Goal: Find specific page/section: Find specific page/section

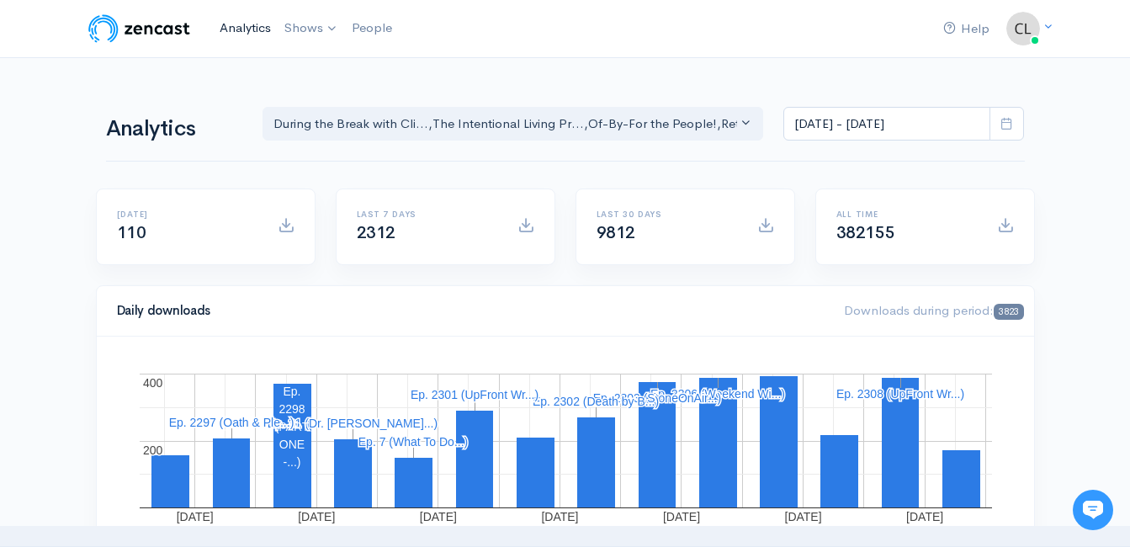
click at [241, 24] on link "Analytics" at bounding box center [245, 28] width 65 height 36
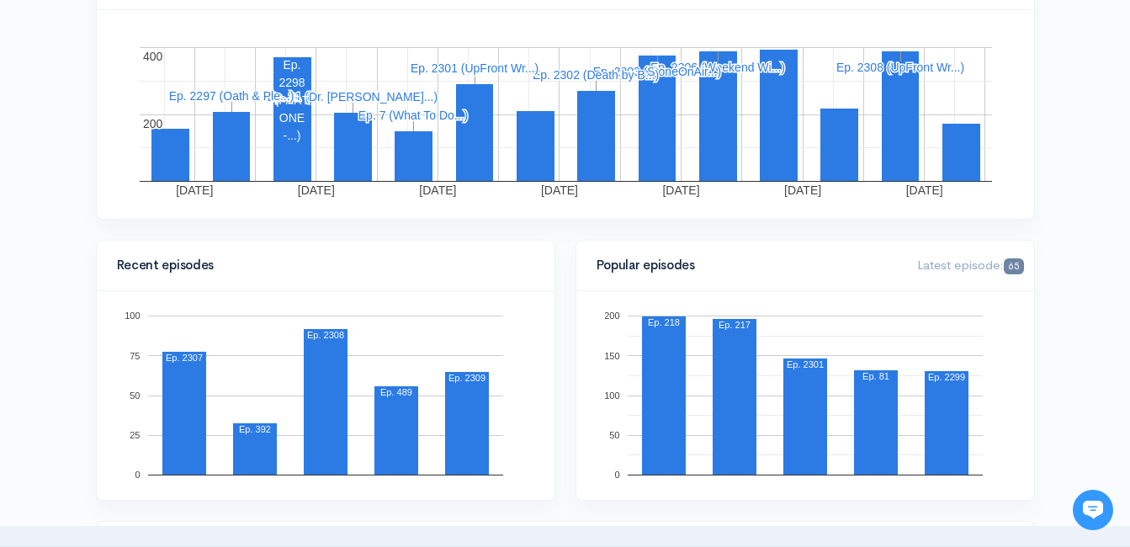
scroll to position [84, 0]
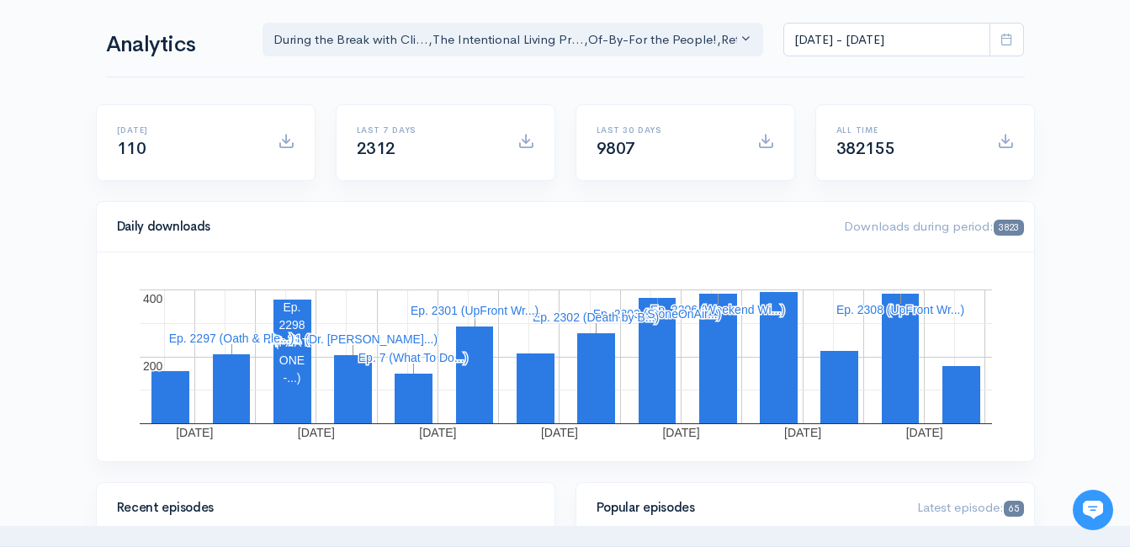
click at [1005, 34] on icon at bounding box center [1006, 39] width 13 height 13
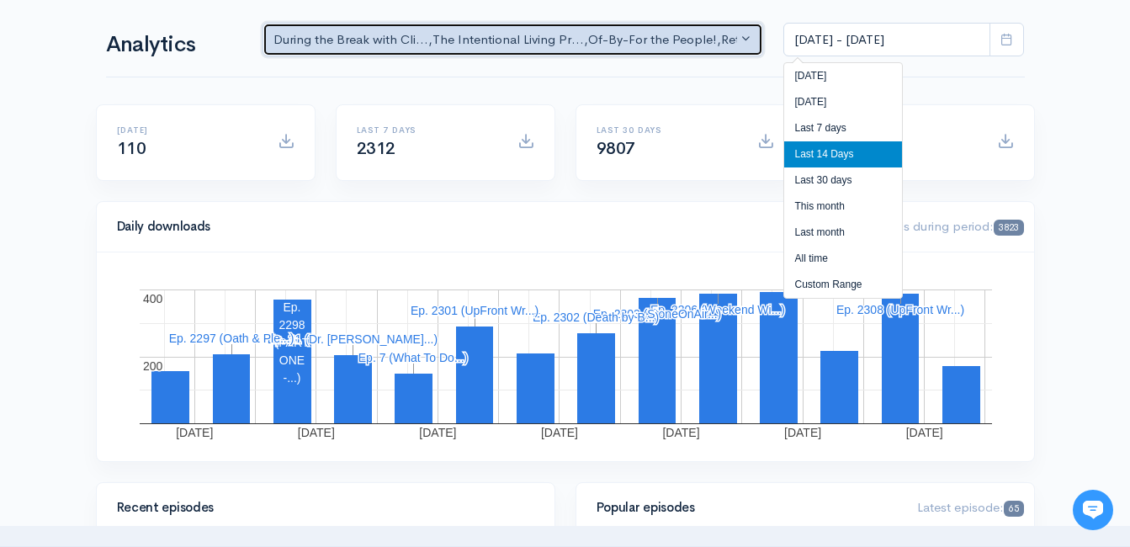
click at [735, 39] on div "During the Break with Cli... , The Intentional Living Pr... , Of-By-For the Peo…" at bounding box center [505, 39] width 464 height 19
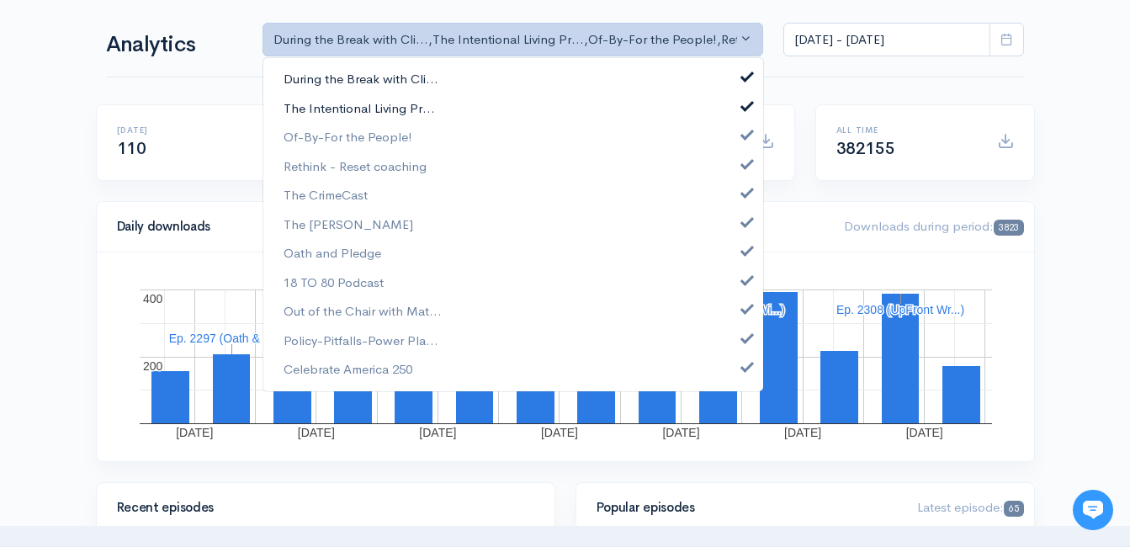
drag, startPoint x: 383, startPoint y: 84, endPoint x: 376, endPoint y: 108, distance: 24.5
click at [382, 84] on span "During the Break with Cli..." at bounding box center [361, 79] width 155 height 19
click at [376, 108] on span "The Intentional Living Pr..." at bounding box center [359, 107] width 151 height 19
click at [373, 141] on span "Of-By-For the People!" at bounding box center [348, 137] width 129 height 19
click at [372, 173] on span "Rethink - Reset coaching" at bounding box center [355, 166] width 143 height 19
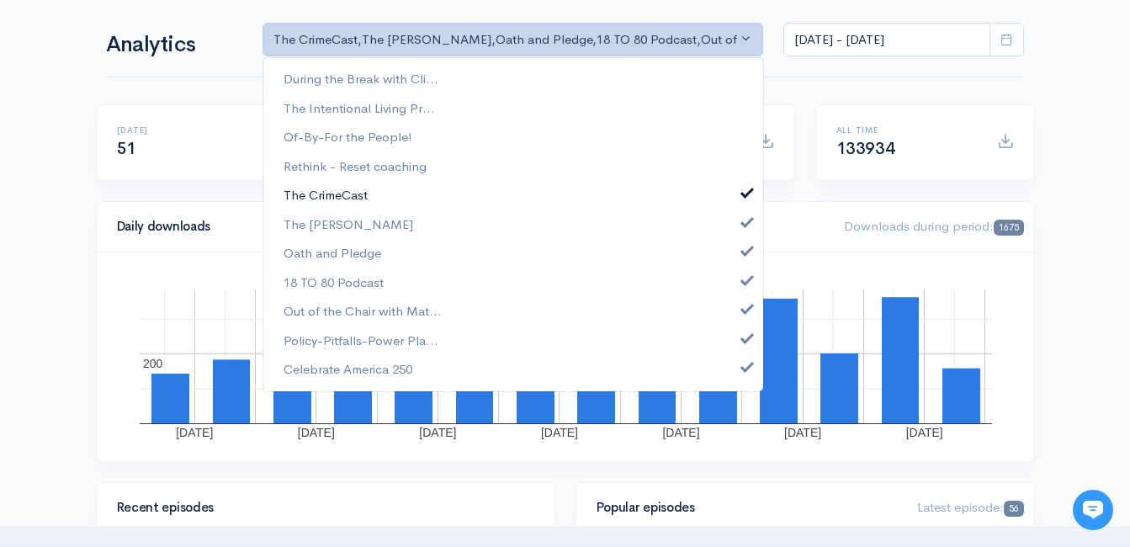
click at [350, 194] on span "The CrimeCast" at bounding box center [326, 195] width 84 height 19
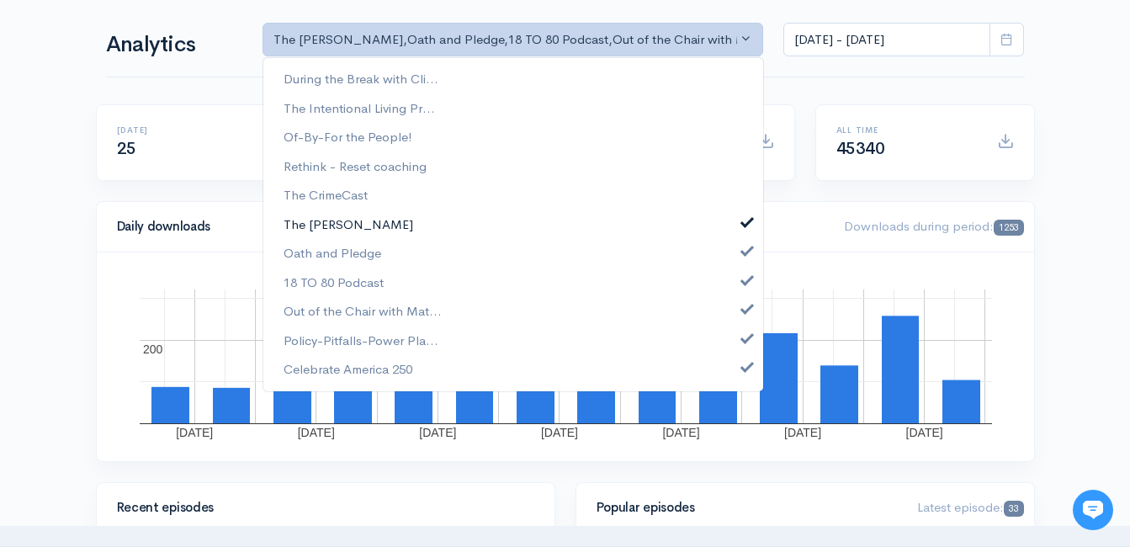
click at [348, 232] on span "The [PERSON_NAME]" at bounding box center [349, 224] width 130 height 19
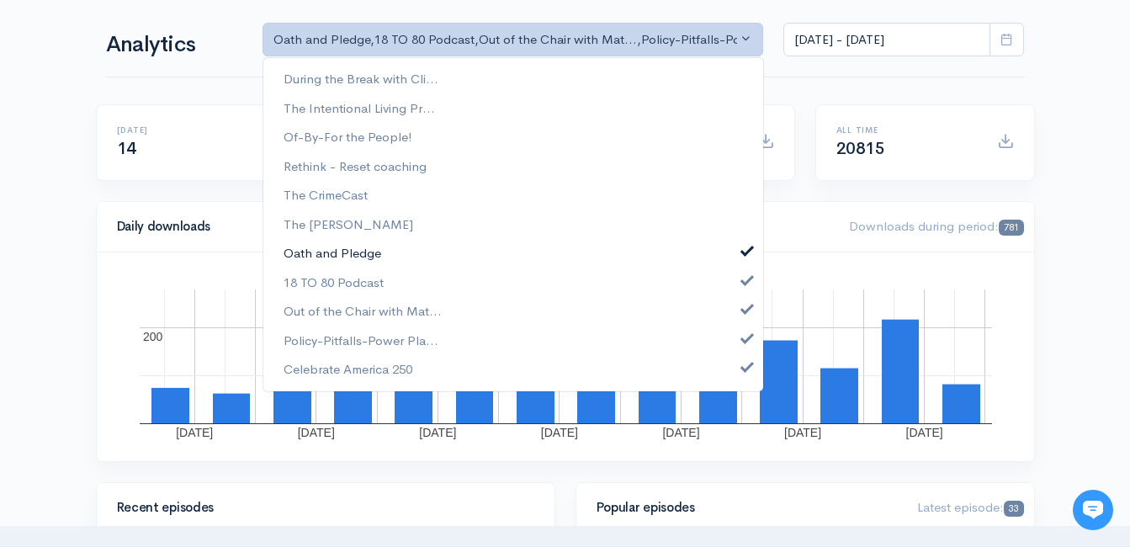
click at [343, 267] on link "Oath and Pledge" at bounding box center [513, 253] width 500 height 29
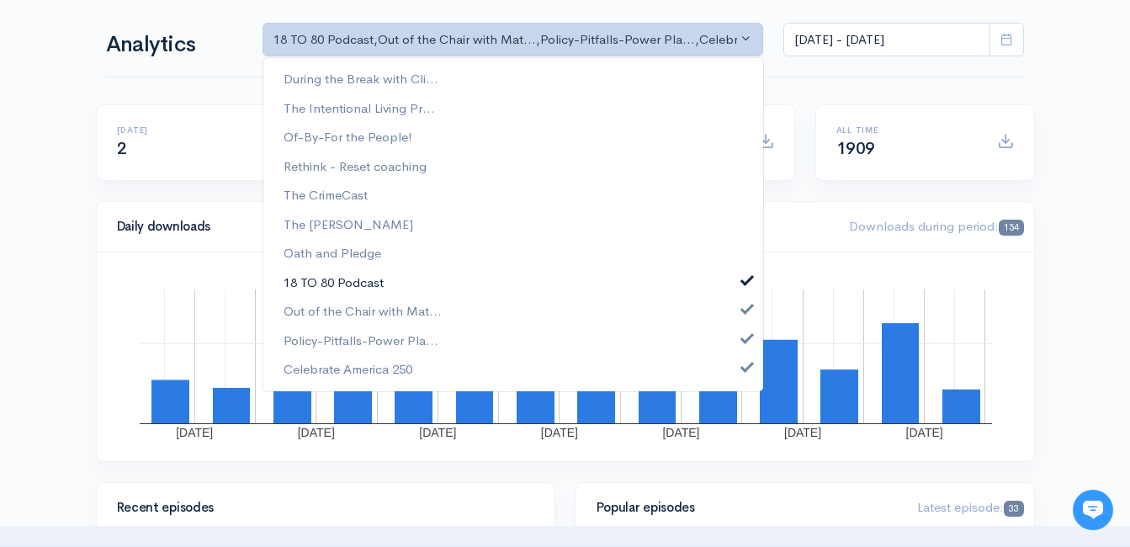
click at [341, 289] on span "18 TO 80 Podcast" at bounding box center [334, 282] width 100 height 19
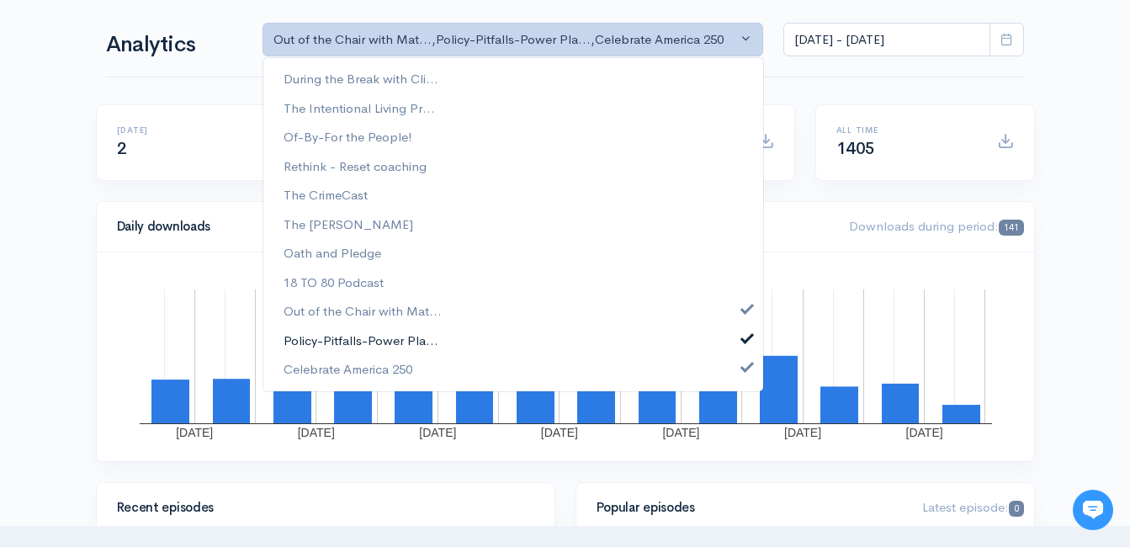
click at [337, 342] on span "Policy-Pitfalls-Power Pla..." at bounding box center [361, 340] width 155 height 19
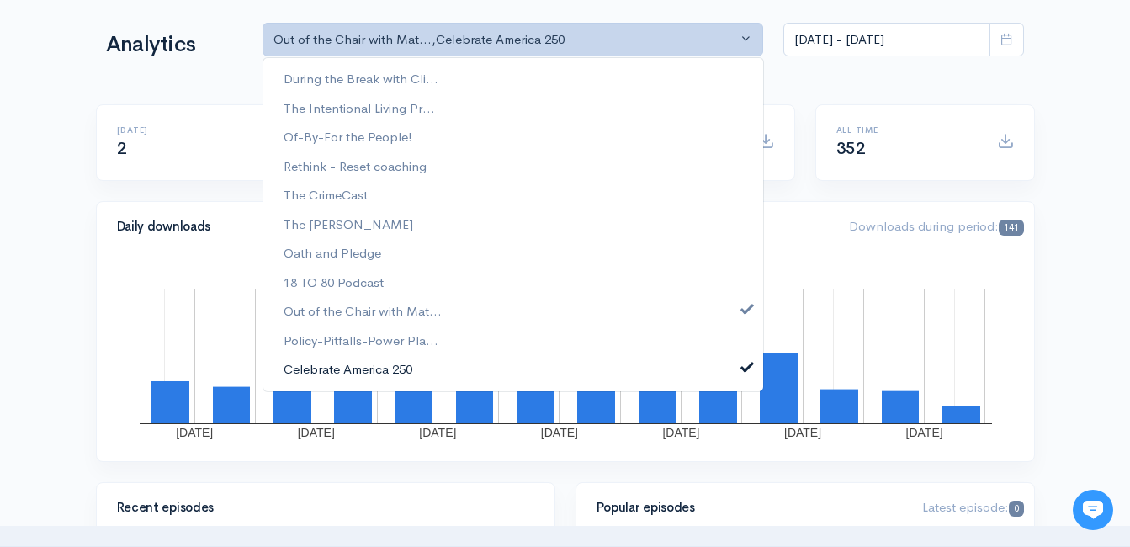
click at [340, 372] on span "Celebrate America 250" at bounding box center [348, 369] width 129 height 19
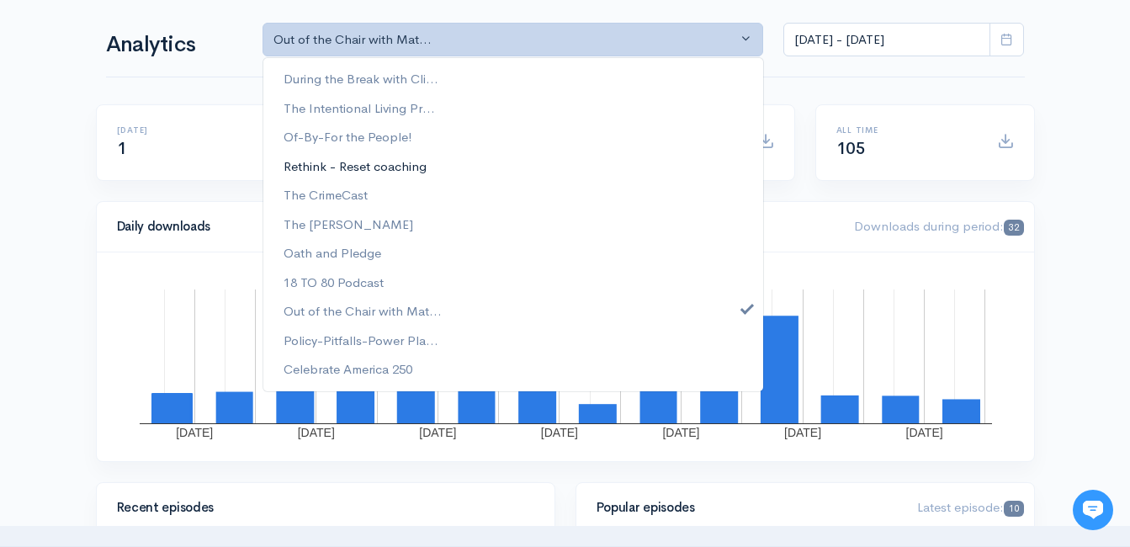
click at [356, 164] on span "Rethink - Reset coaching" at bounding box center [355, 166] width 143 height 19
select select "11880"
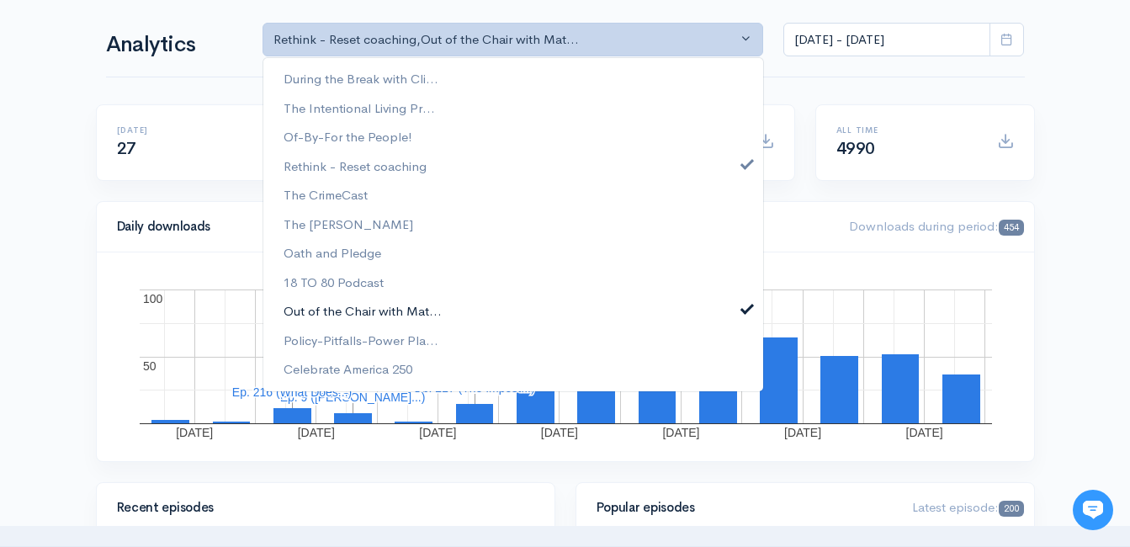
click at [364, 312] on span "Out of the Chair with Mat..." at bounding box center [363, 311] width 158 height 19
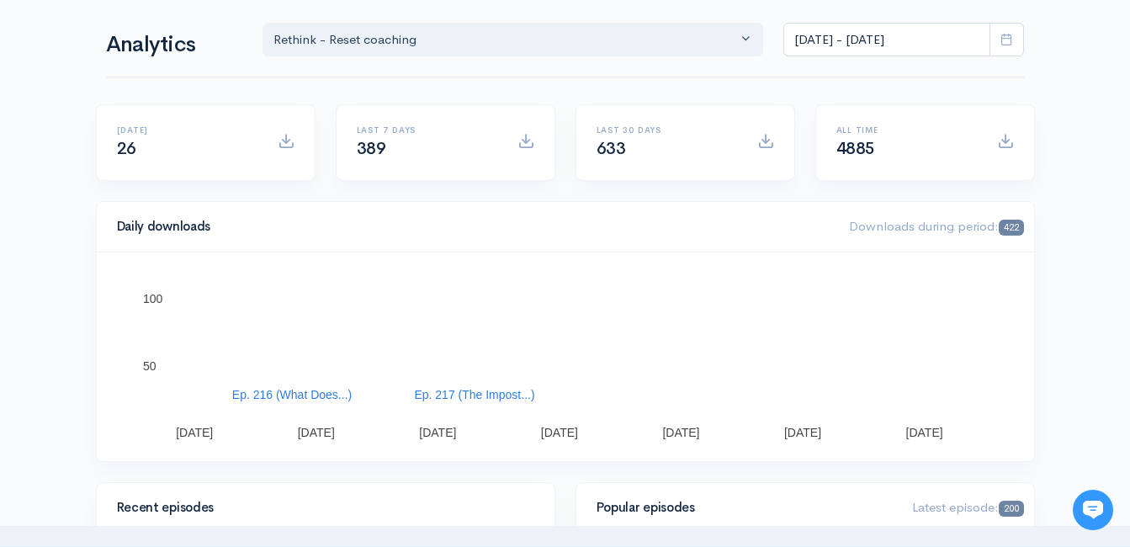
click at [1007, 40] on icon at bounding box center [1006, 39] width 13 height 13
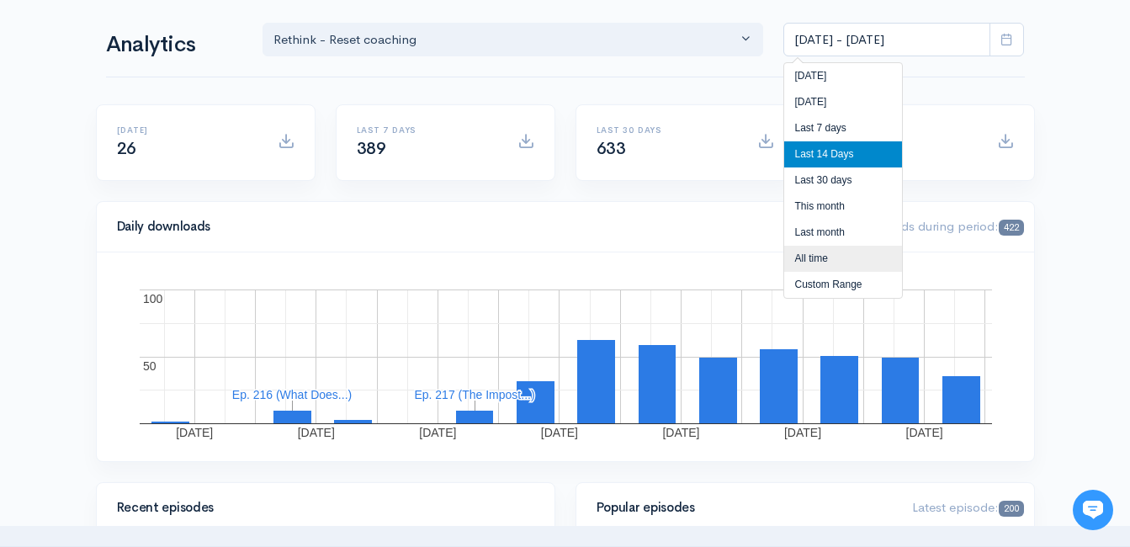
click at [831, 257] on li "All time" at bounding box center [843, 259] width 118 height 26
type input "May 20, 2018 - Aug 19, 2025"
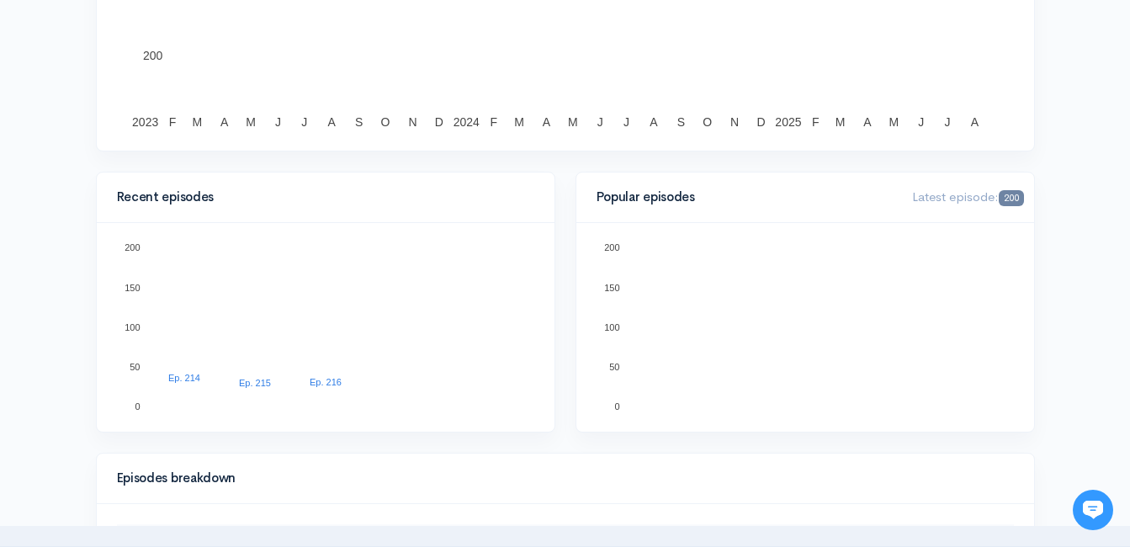
scroll to position [421, 0]
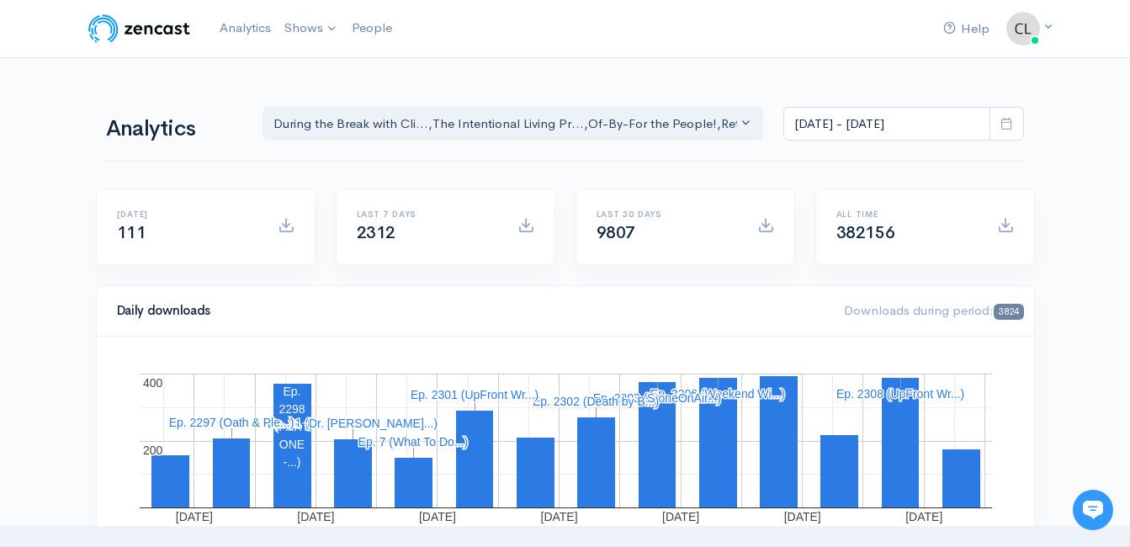
click at [218, 84] on div "Analytics During the Break with Cli... The Intentional Living Pr... Of-By-For t…" at bounding box center [565, 122] width 919 height 81
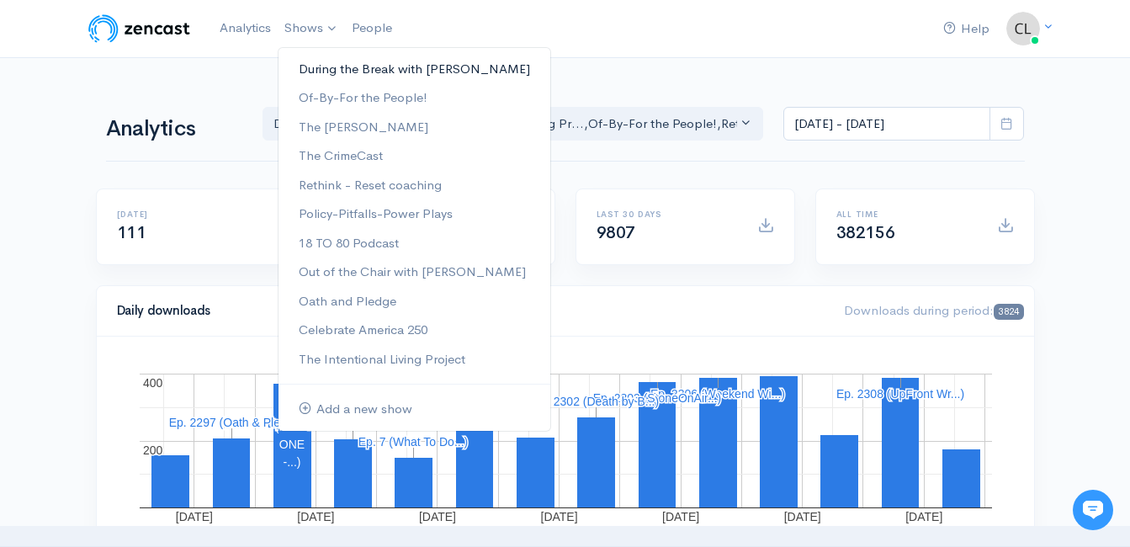
click at [326, 73] on link "During the Break with [PERSON_NAME]" at bounding box center [415, 69] width 272 height 29
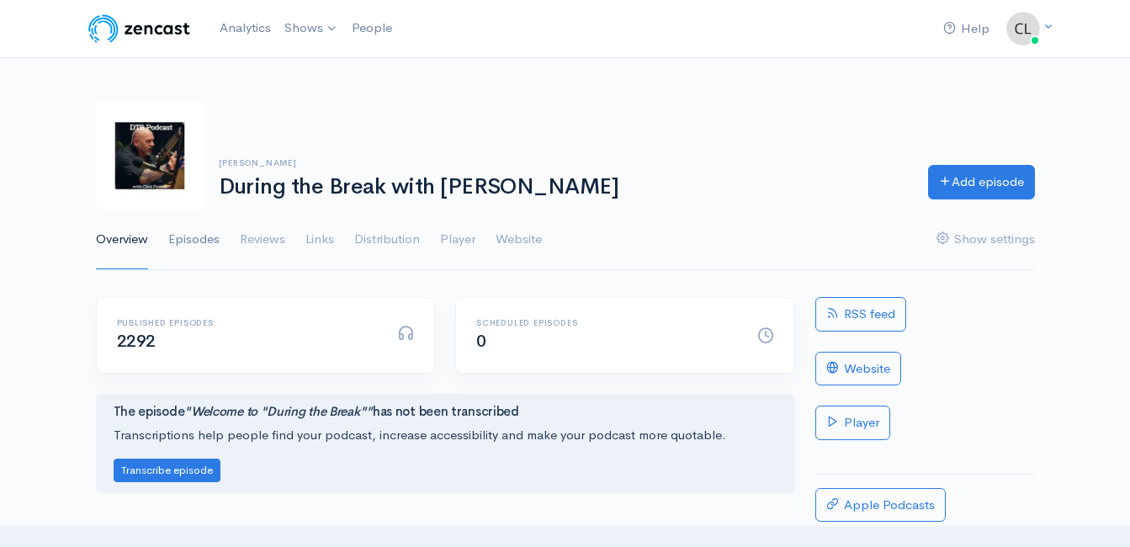
click at [204, 238] on link "Episodes" at bounding box center [193, 240] width 51 height 61
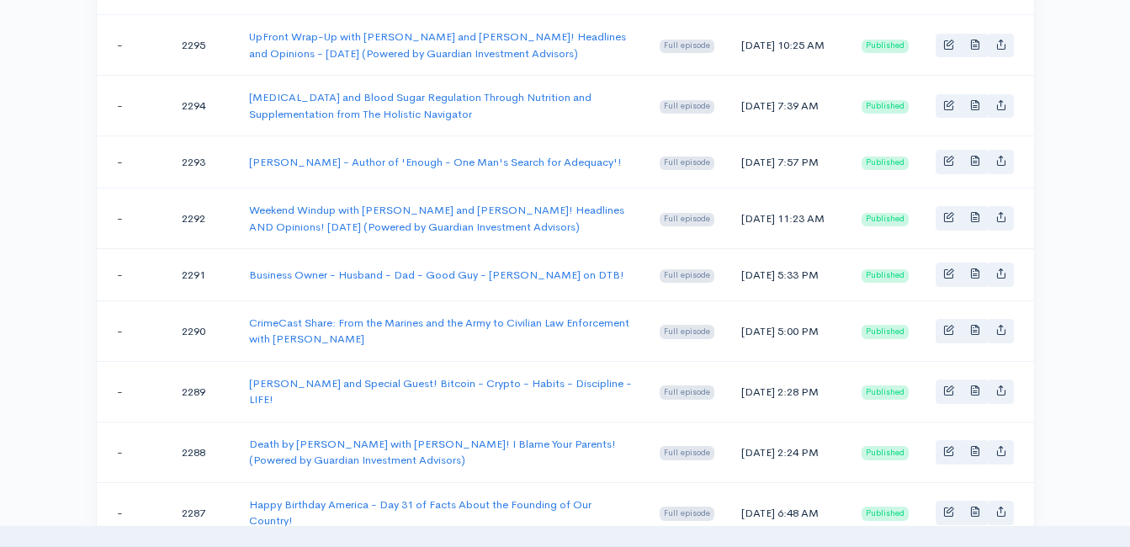
scroll to position [1700, 0]
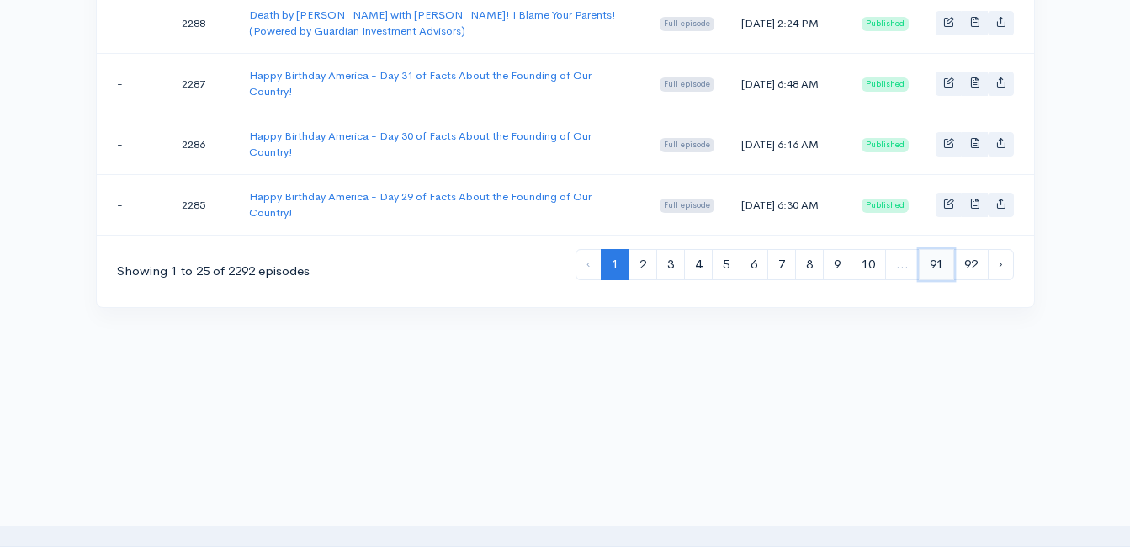
click at [936, 265] on link "91" at bounding box center [936, 264] width 35 height 31
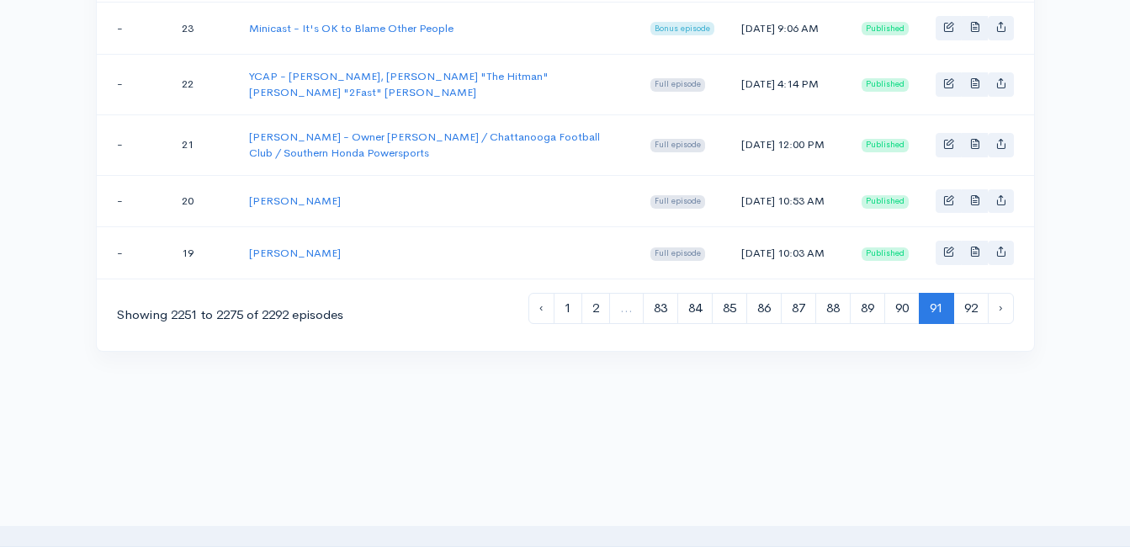
scroll to position [1659, 0]
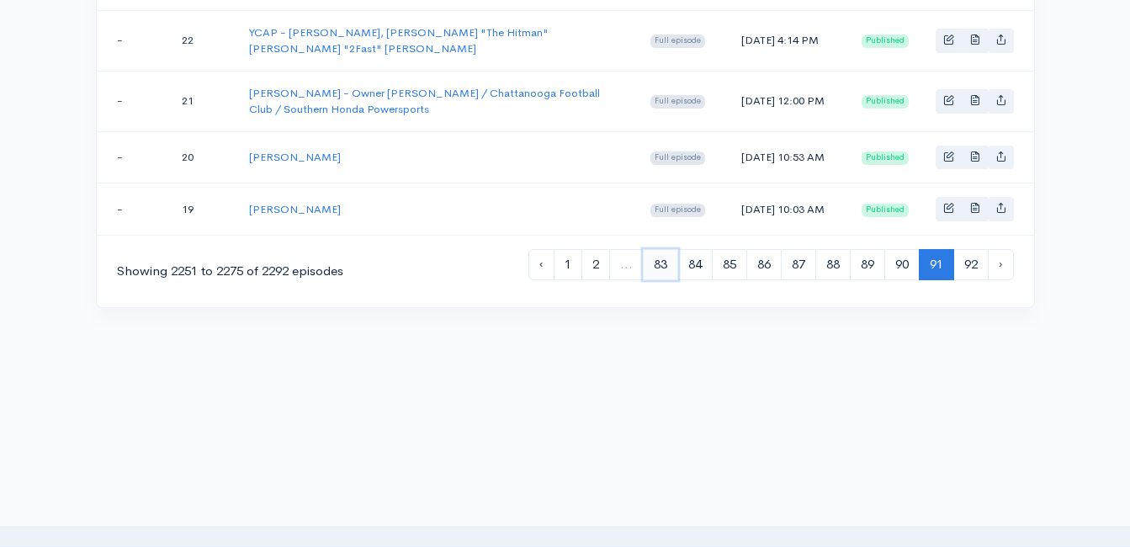
click at [651, 269] on link "83" at bounding box center [660, 264] width 35 height 31
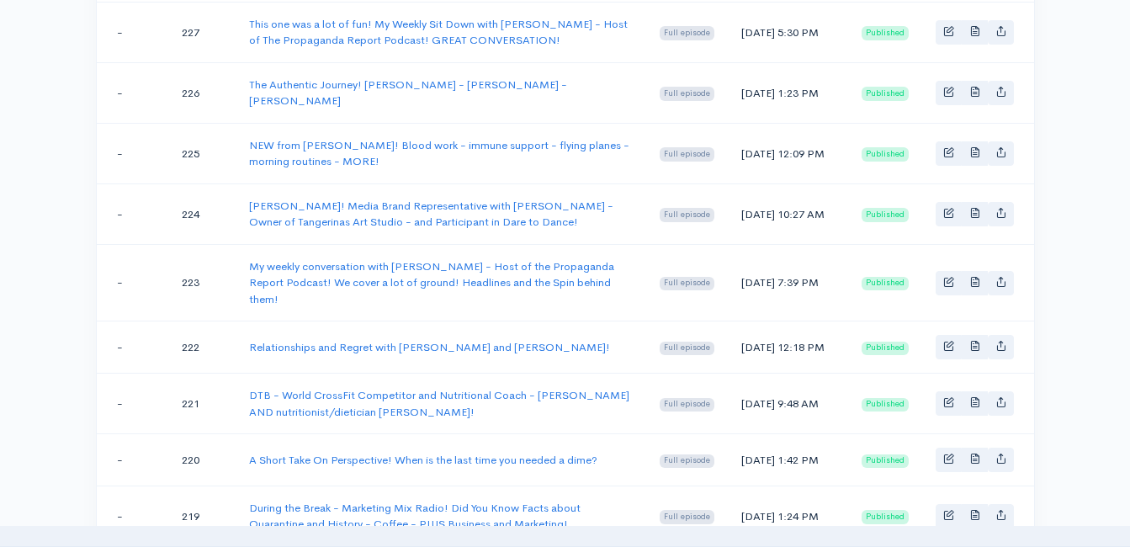
scroll to position [1716, 0]
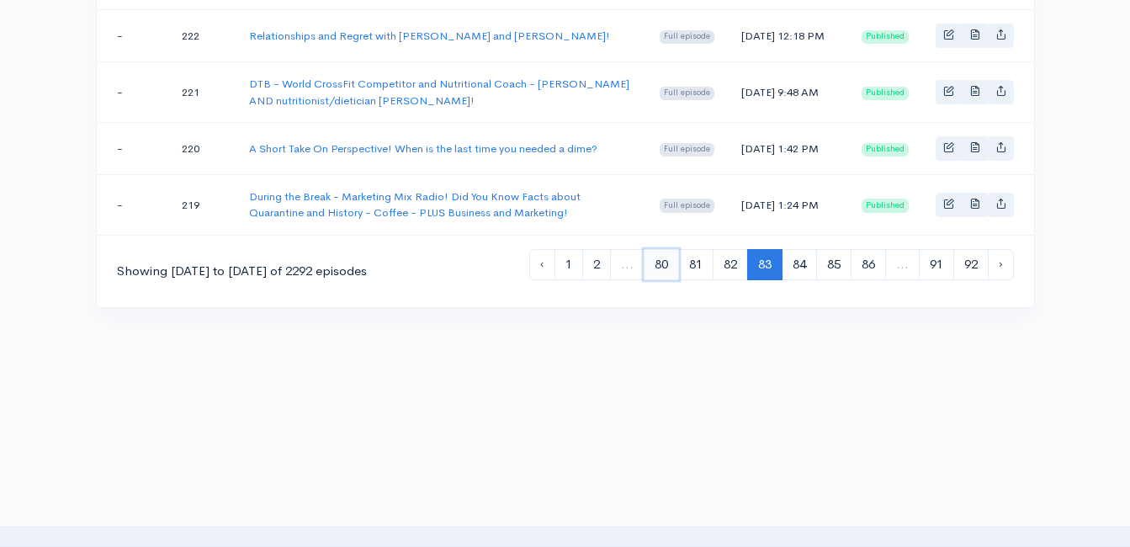
click at [655, 267] on link "80" at bounding box center [661, 264] width 35 height 31
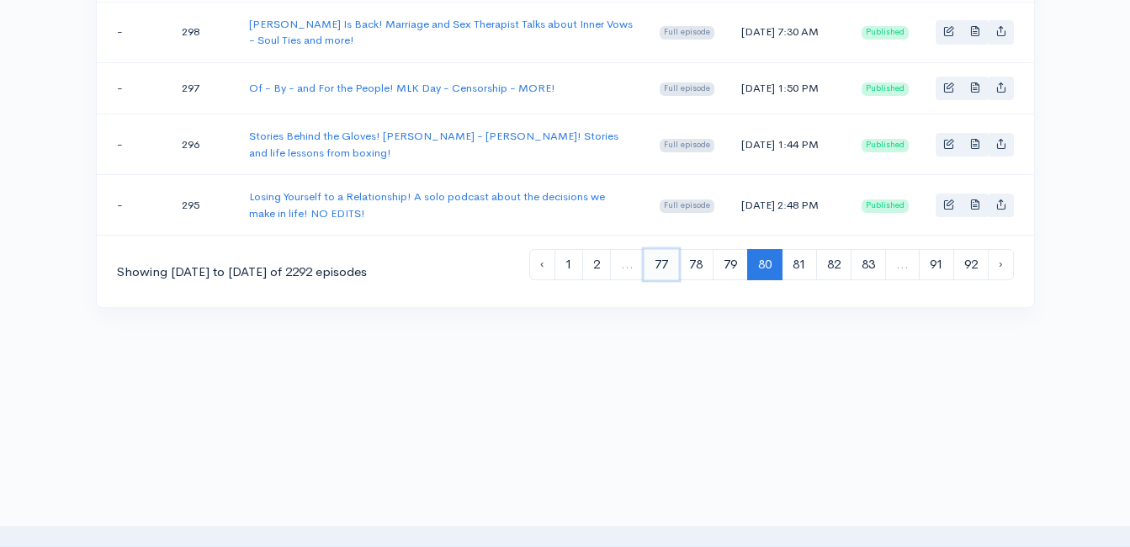
click at [645, 270] on link "77" at bounding box center [661, 264] width 35 height 31
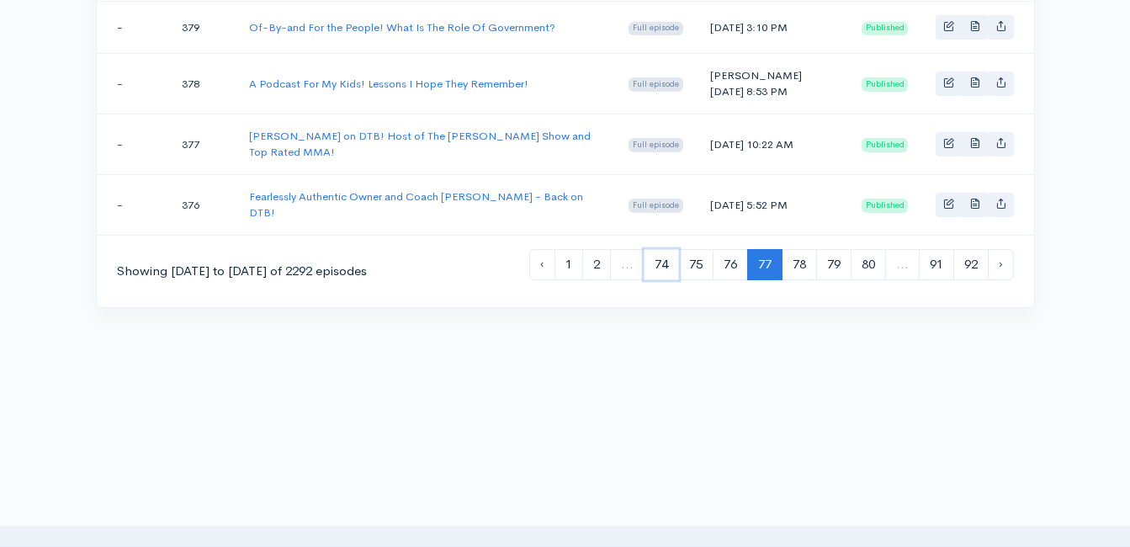
click at [645, 270] on link "74" at bounding box center [661, 264] width 35 height 31
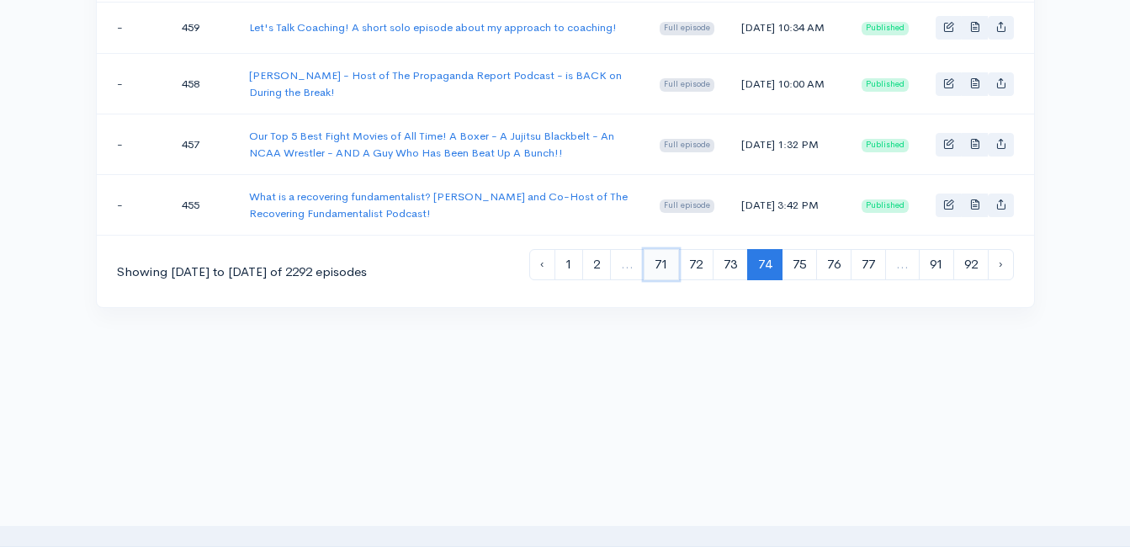
click at [658, 266] on link "71" at bounding box center [661, 264] width 35 height 31
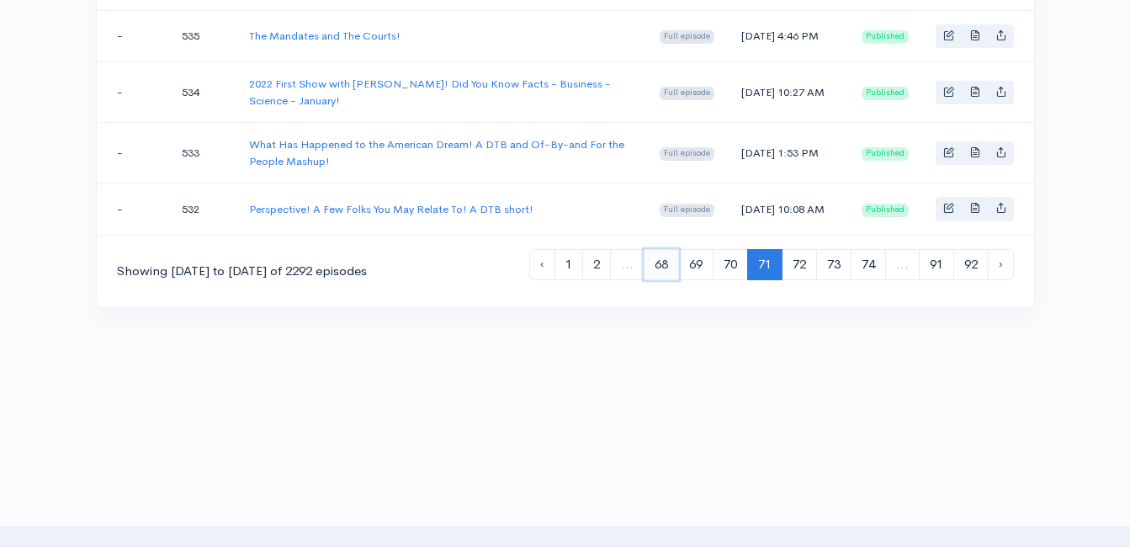
click at [650, 266] on link "68" at bounding box center [661, 264] width 35 height 31
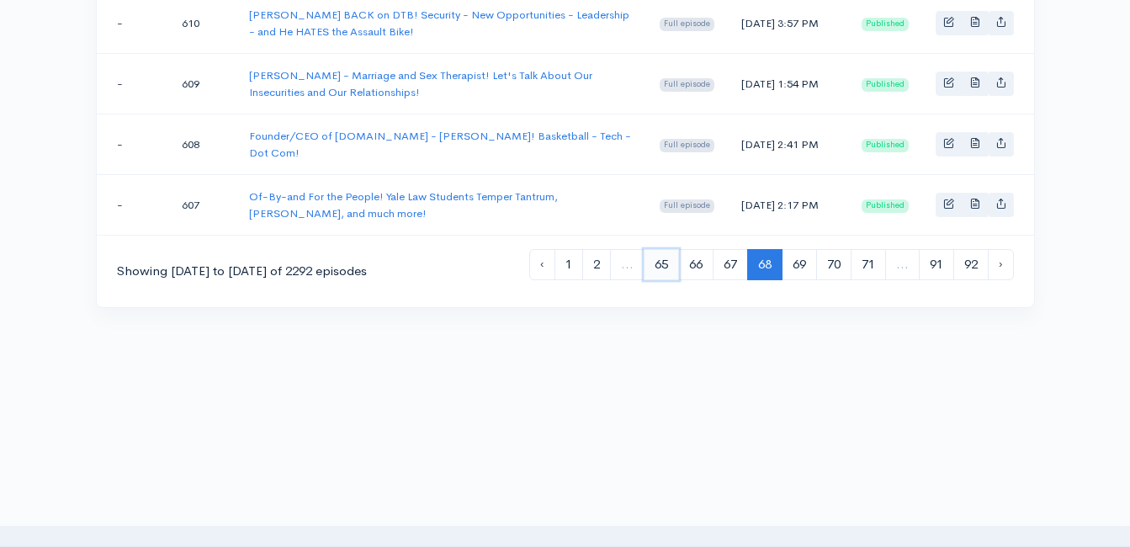
click at [655, 264] on link "65" at bounding box center [661, 264] width 35 height 31
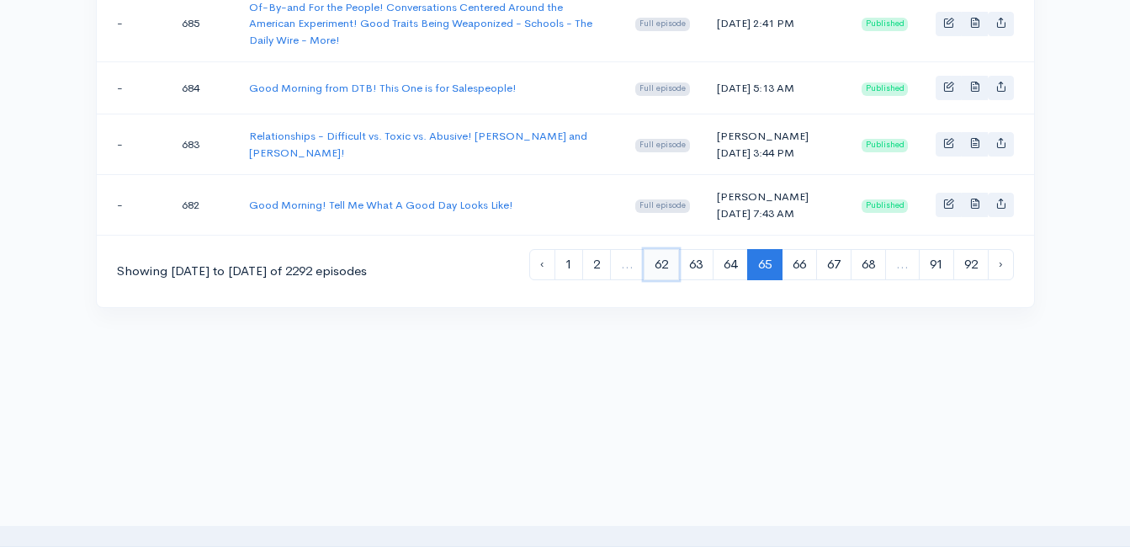
click at [659, 270] on link "62" at bounding box center [661, 264] width 35 height 31
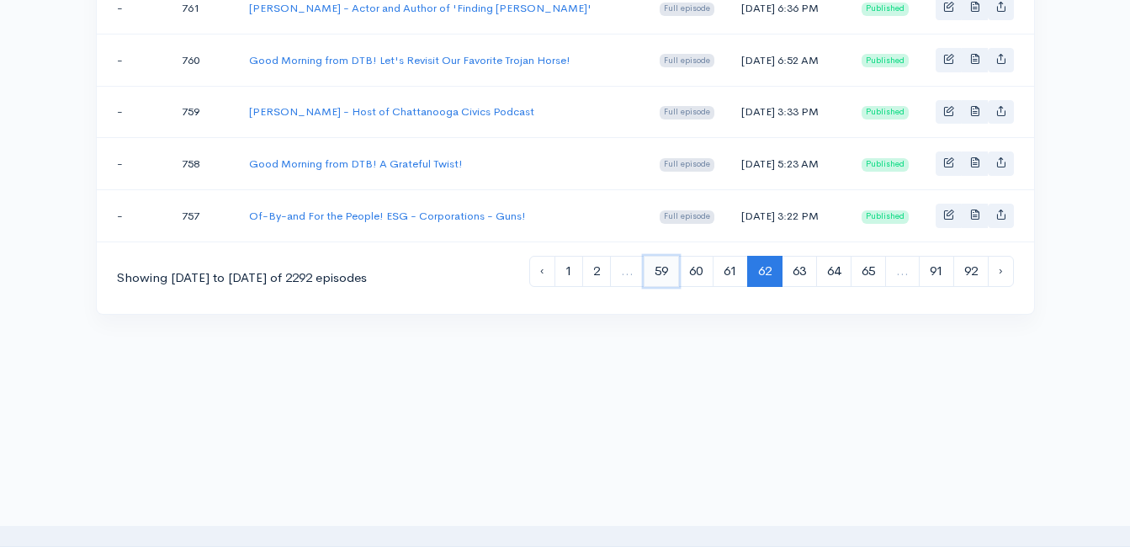
click at [668, 287] on link "59" at bounding box center [661, 271] width 35 height 31
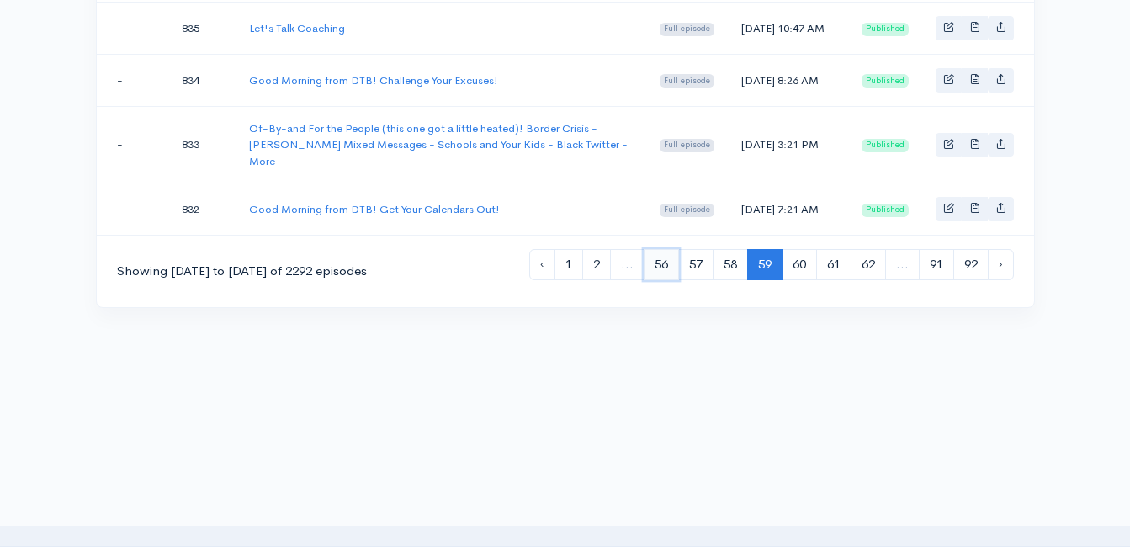
click at [650, 280] on link "56" at bounding box center [661, 264] width 35 height 31
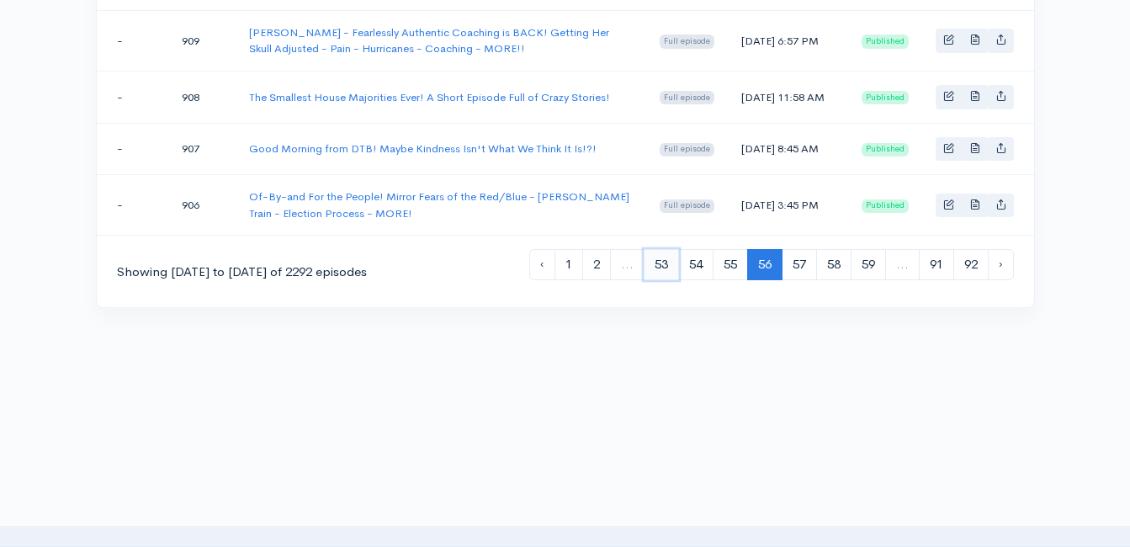
click at [652, 280] on link "53" at bounding box center [661, 264] width 35 height 31
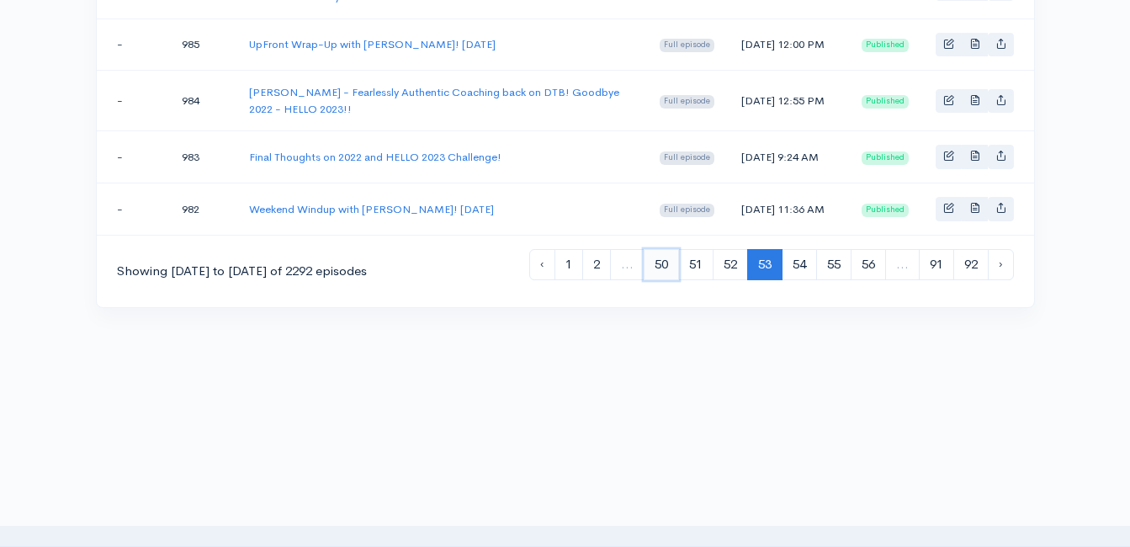
click at [648, 255] on link "50" at bounding box center [661, 264] width 35 height 31
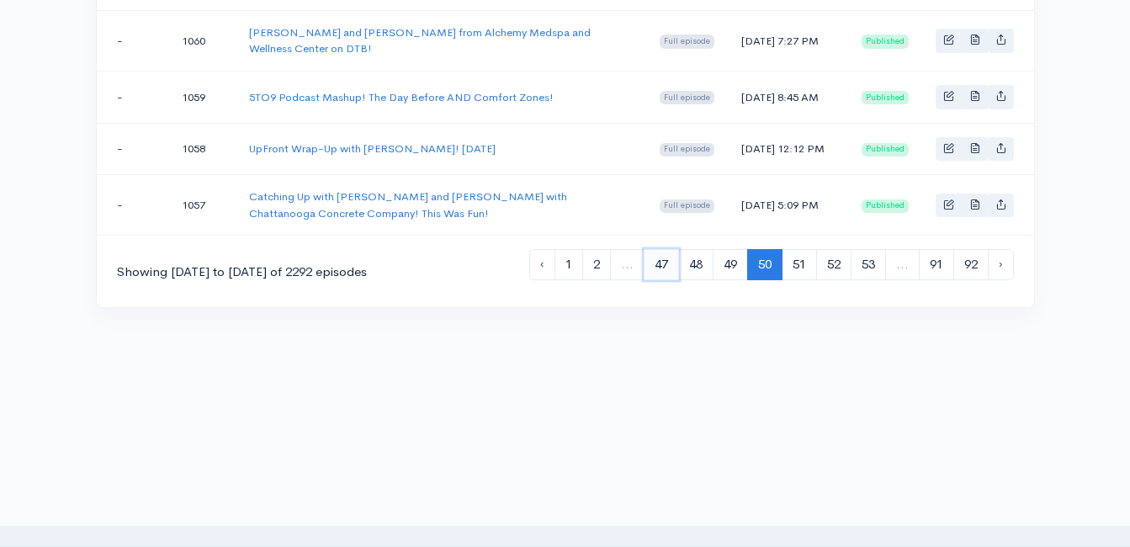
click at [656, 280] on link "47" at bounding box center [661, 264] width 35 height 31
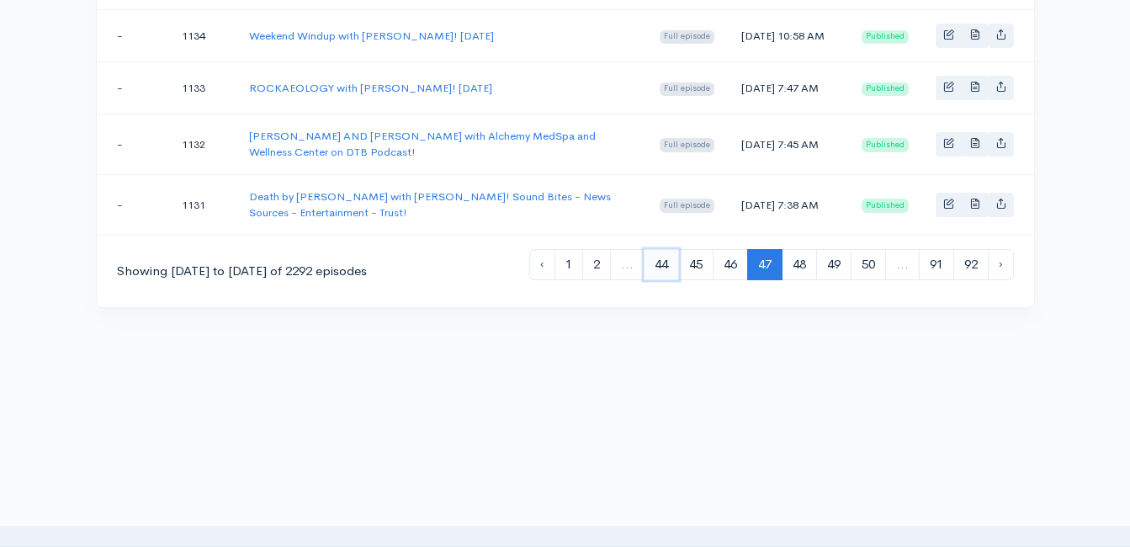
click at [657, 268] on link "44" at bounding box center [661, 264] width 35 height 31
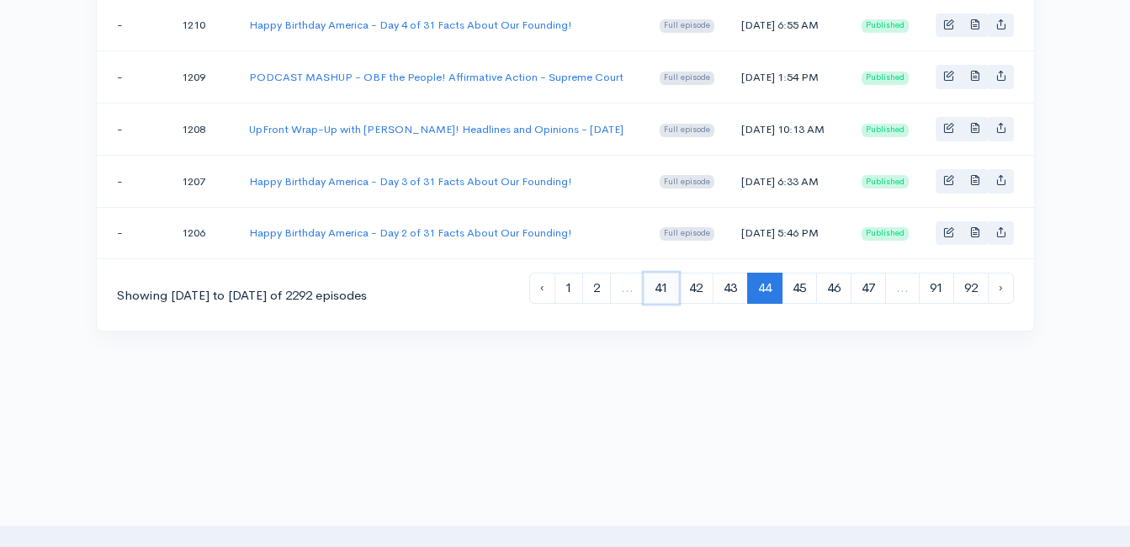
click at [650, 304] on link "41" at bounding box center [661, 288] width 35 height 31
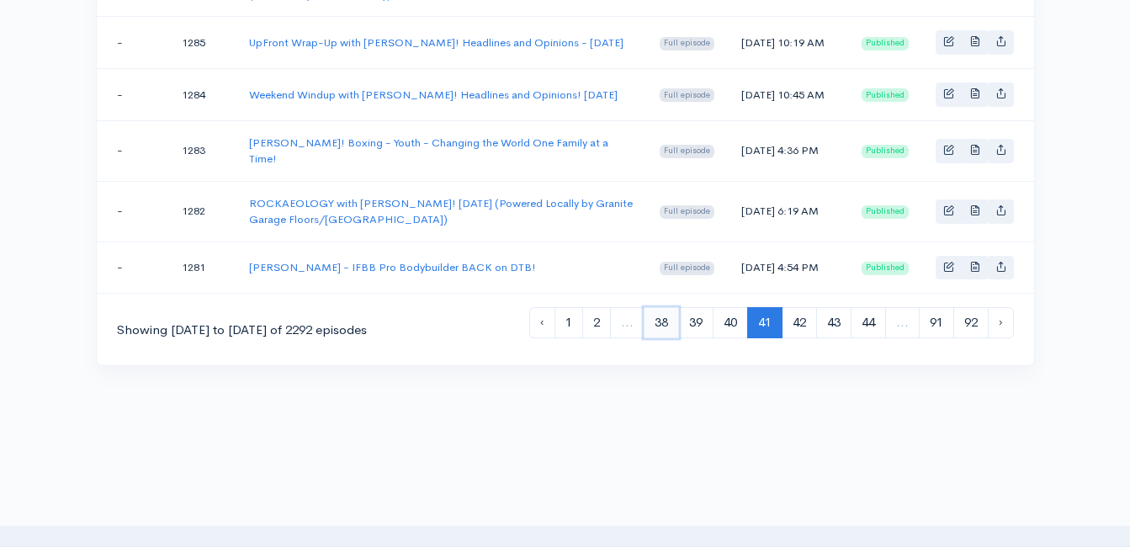
click at [651, 338] on link "38" at bounding box center [661, 322] width 35 height 31
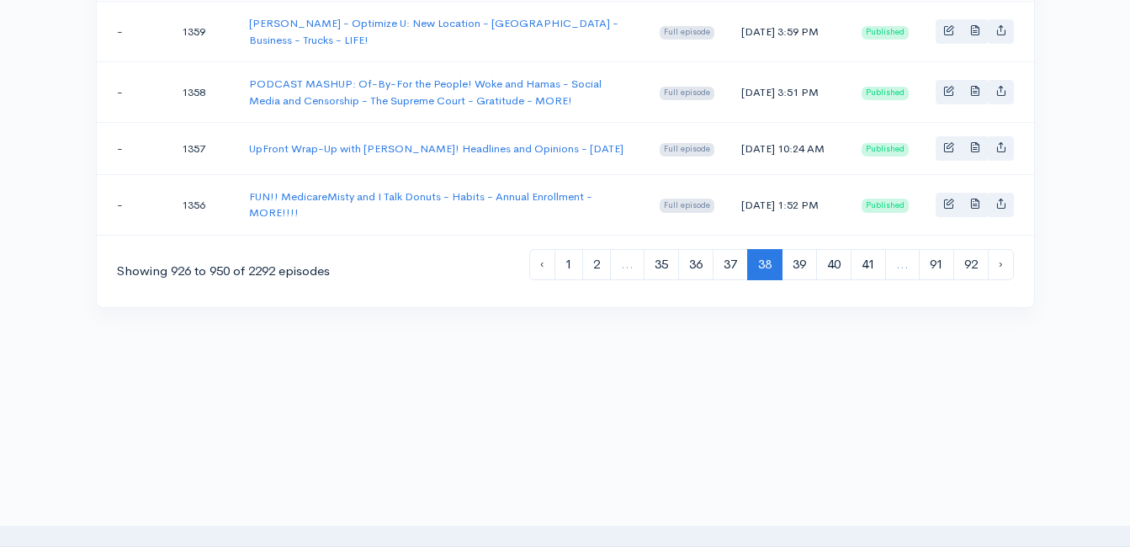
scroll to position [1684, 0]
click at [658, 269] on link "35" at bounding box center [661, 264] width 35 height 31
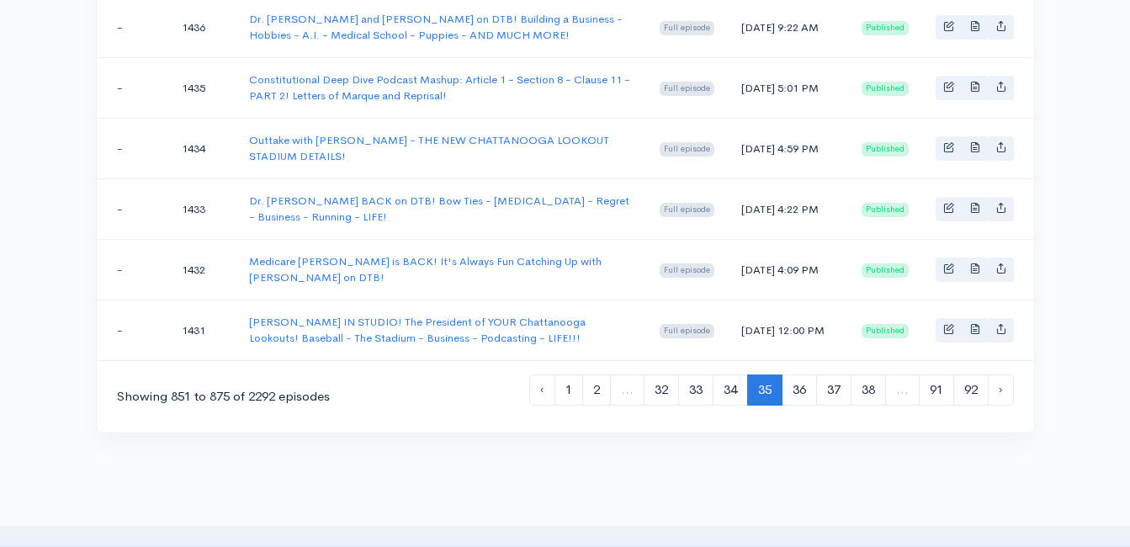
scroll to position [1515, 0]
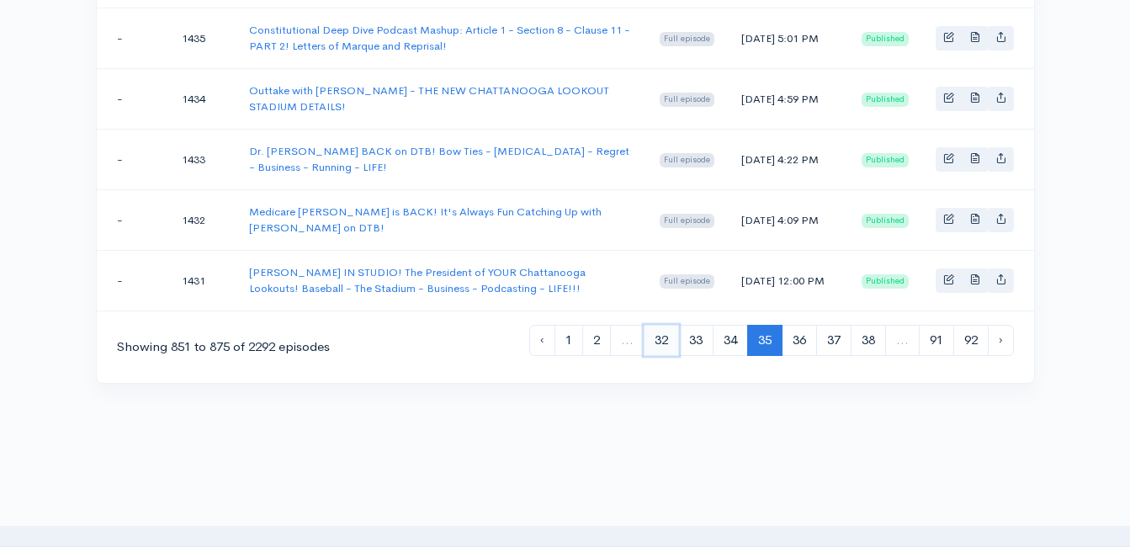
click at [647, 356] on link "32" at bounding box center [661, 340] width 35 height 31
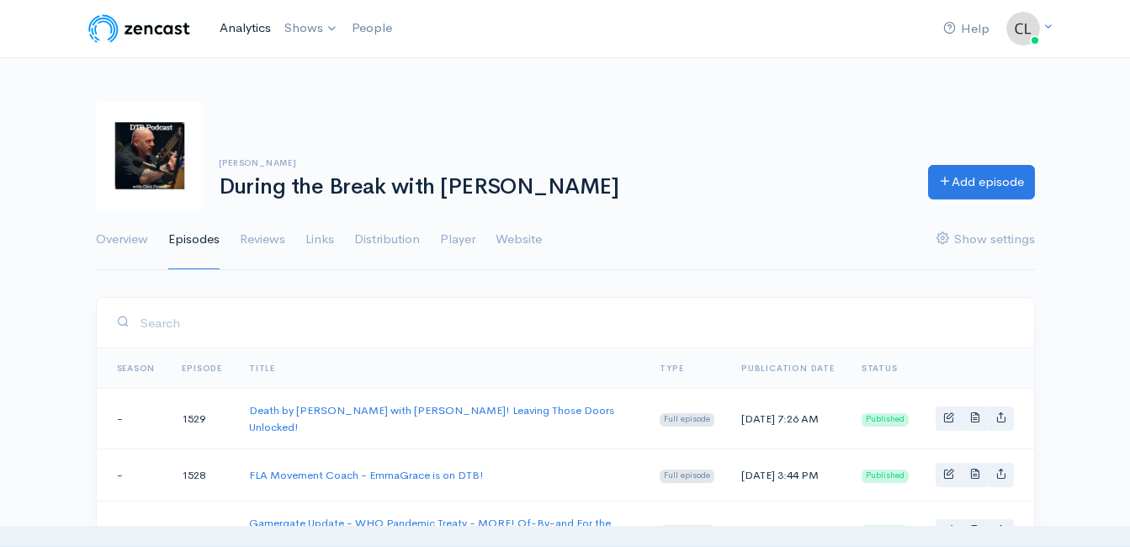
click at [241, 29] on link "Analytics" at bounding box center [245, 28] width 65 height 36
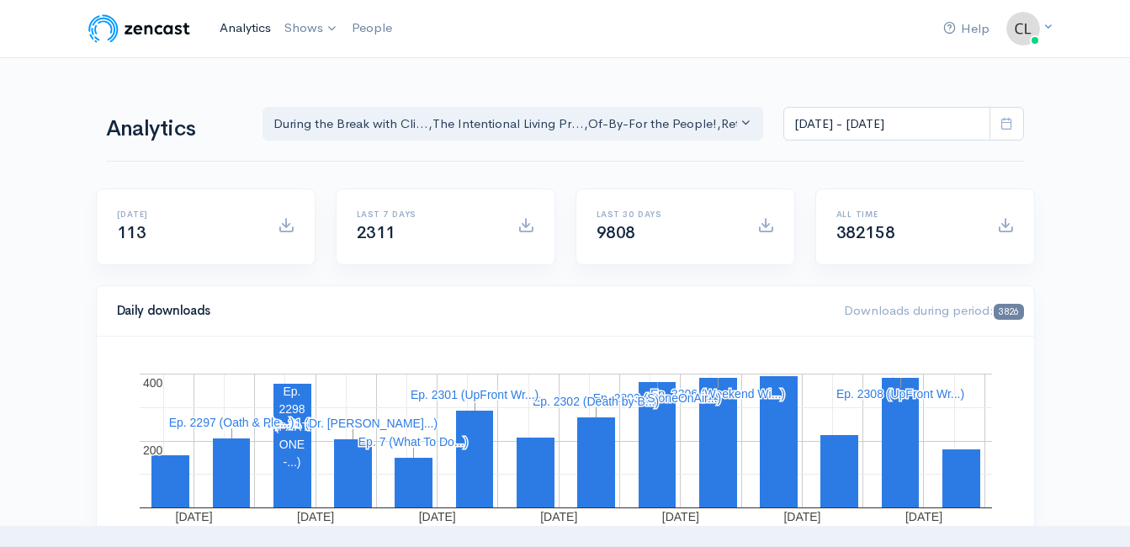
click at [238, 33] on link "Analytics" at bounding box center [245, 28] width 65 height 36
